Goal: Information Seeking & Learning: Learn about a topic

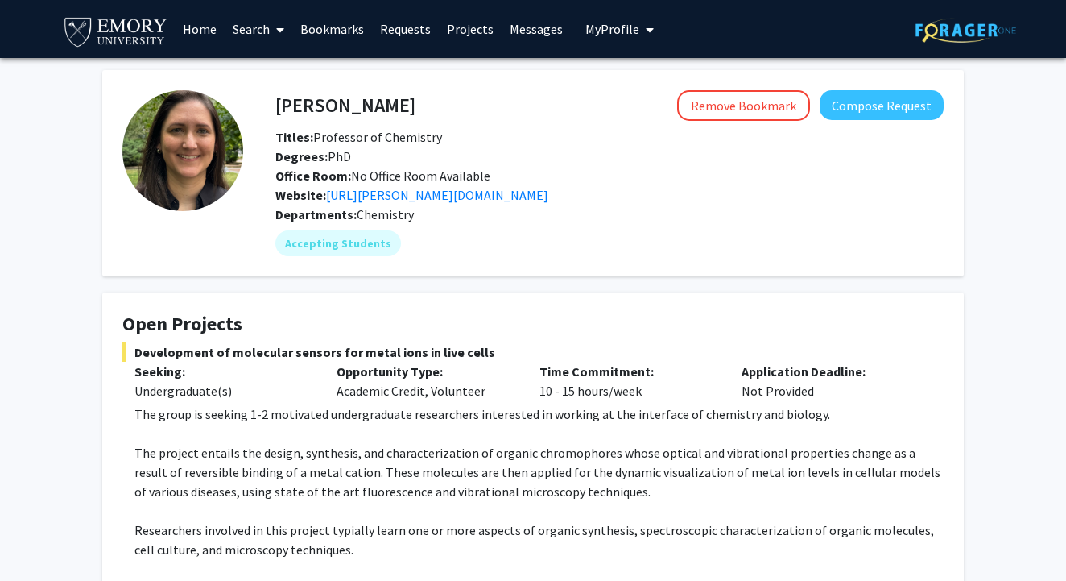
click at [252, 32] on link "Search" at bounding box center [259, 29] width 68 height 56
click at [196, 30] on link "Home" at bounding box center [200, 29] width 50 height 56
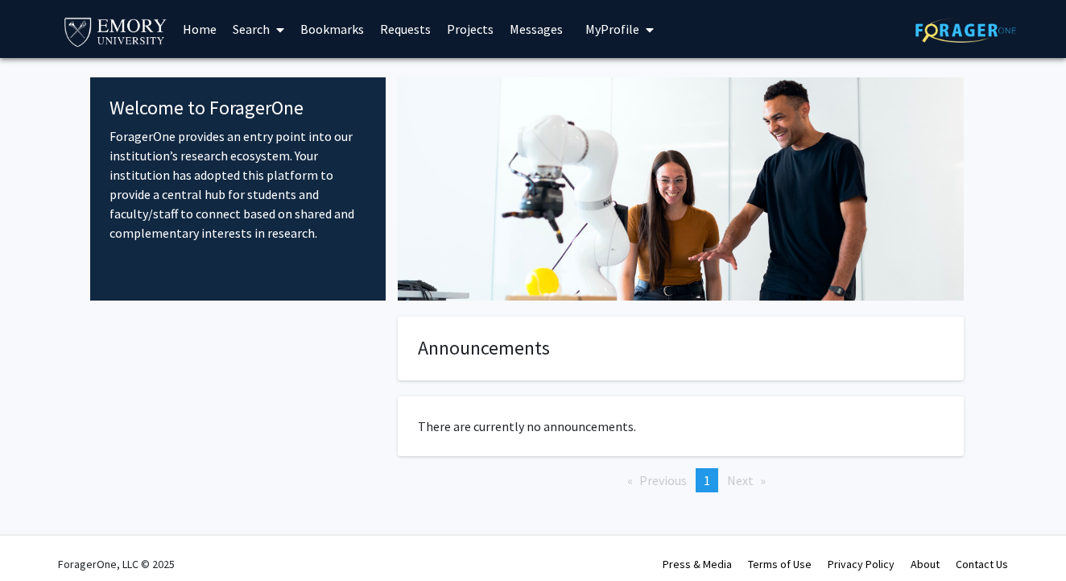
click at [253, 29] on link "Search" at bounding box center [259, 29] width 68 height 56
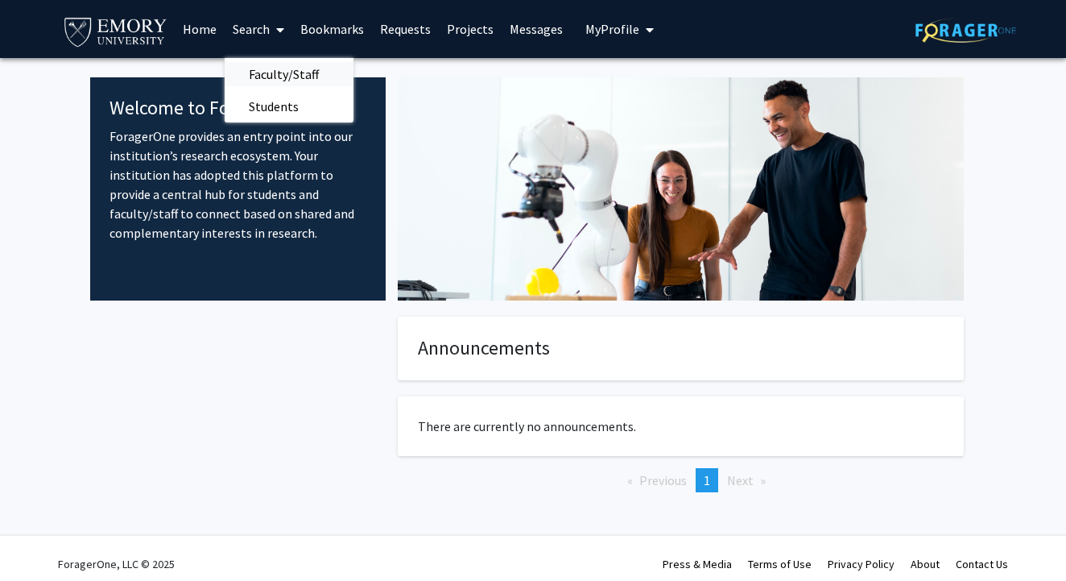
click at [286, 79] on span "Faculty/Staff" at bounding box center [284, 74] width 118 height 32
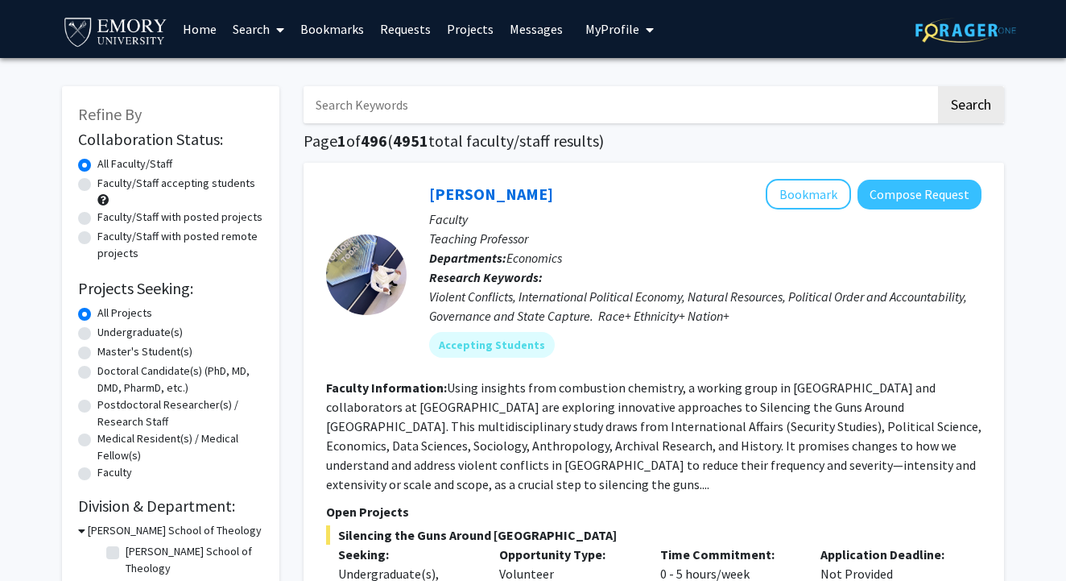
click at [97, 334] on label "Undergraduate(s)" at bounding box center [139, 332] width 85 height 17
click at [97, 334] on input "Undergraduate(s)" at bounding box center [102, 329] width 10 height 10
radio input "true"
click at [97, 316] on label "All Projects" at bounding box center [124, 312] width 55 height 17
click at [97, 315] on input "All Projects" at bounding box center [102, 309] width 10 height 10
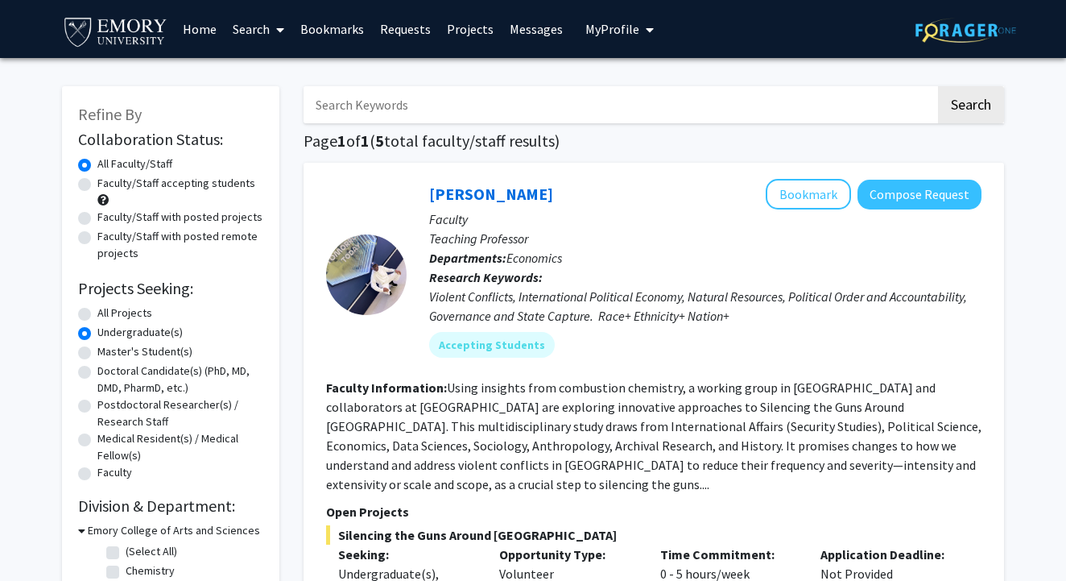
radio input "true"
click at [97, 180] on label "Faculty/Staff accepting students" at bounding box center [176, 183] width 158 height 17
click at [97, 180] on input "Faculty/Staff accepting students" at bounding box center [102, 180] width 10 height 10
radio input "true"
click at [266, 196] on div "Refine By Collaboration Status: Collaboration Status All Faculty/Staff Collabor…" at bounding box center [170, 460] width 217 height 748
